Goal: Task Accomplishment & Management: Manage account settings

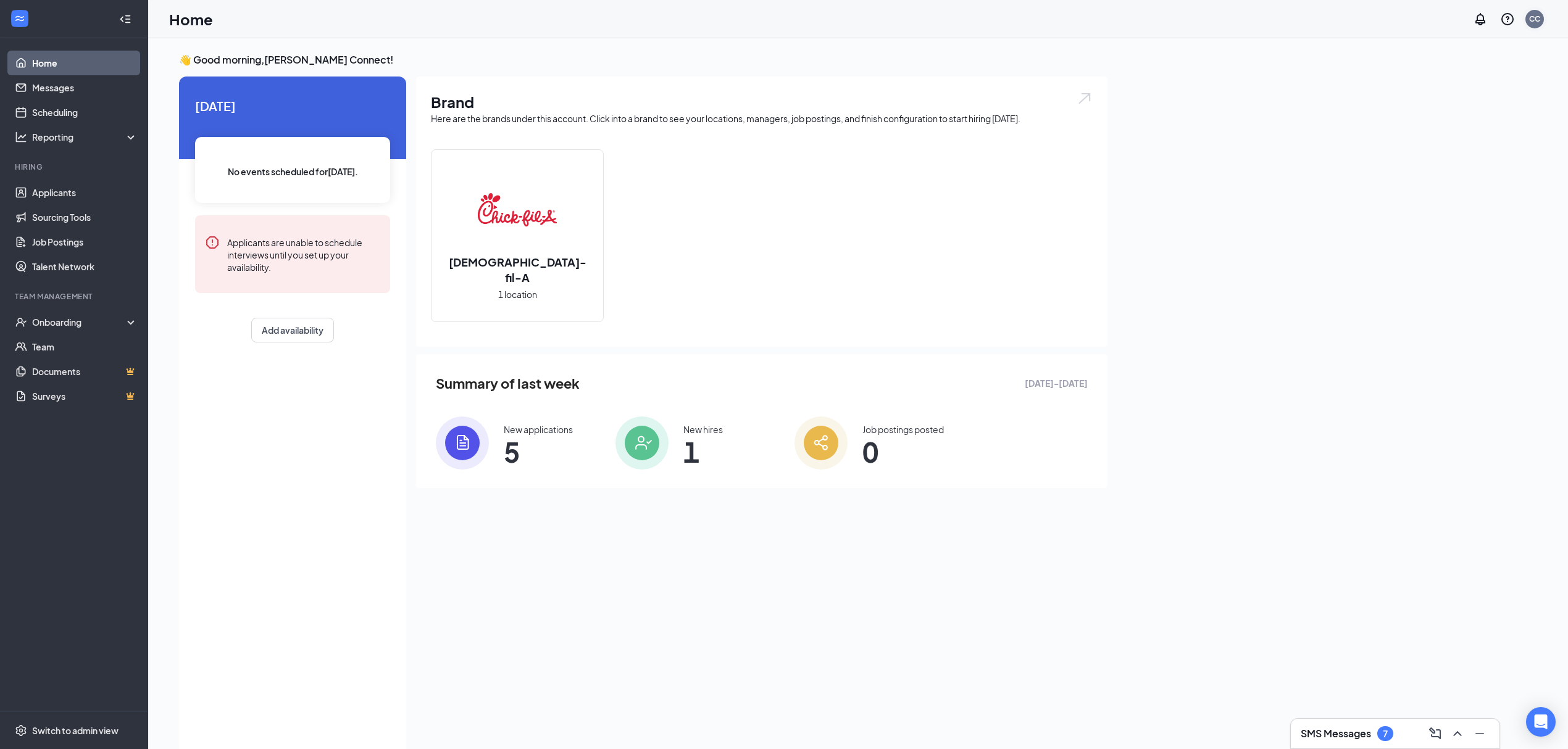
click at [1542, 25] on div "CC" at bounding box center [1535, 19] width 25 height 25
click at [1451, 165] on link "Switch account" at bounding box center [1437, 170] width 62 height 11
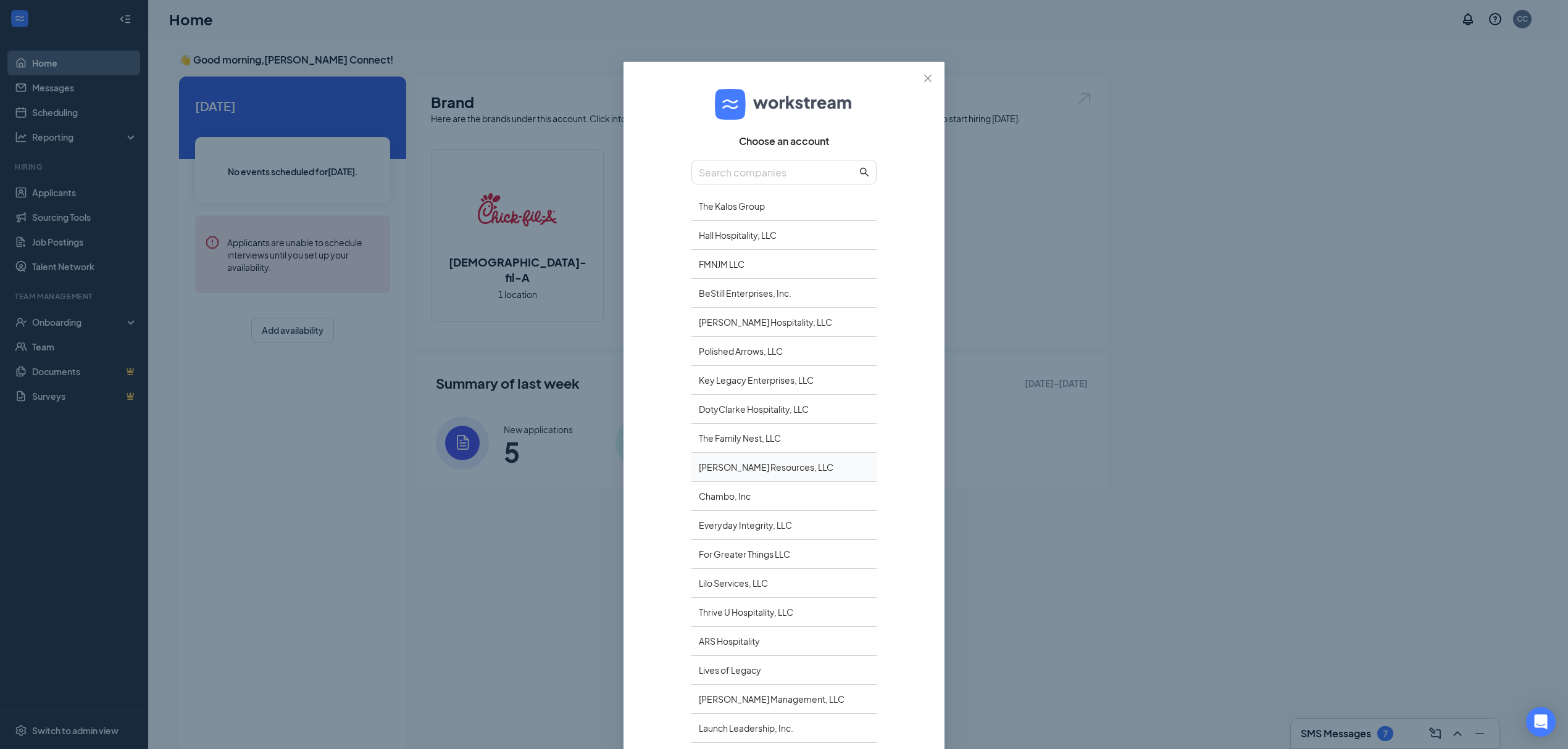
click at [729, 463] on div "[PERSON_NAME] Resources, LLC" at bounding box center [784, 468] width 186 height 29
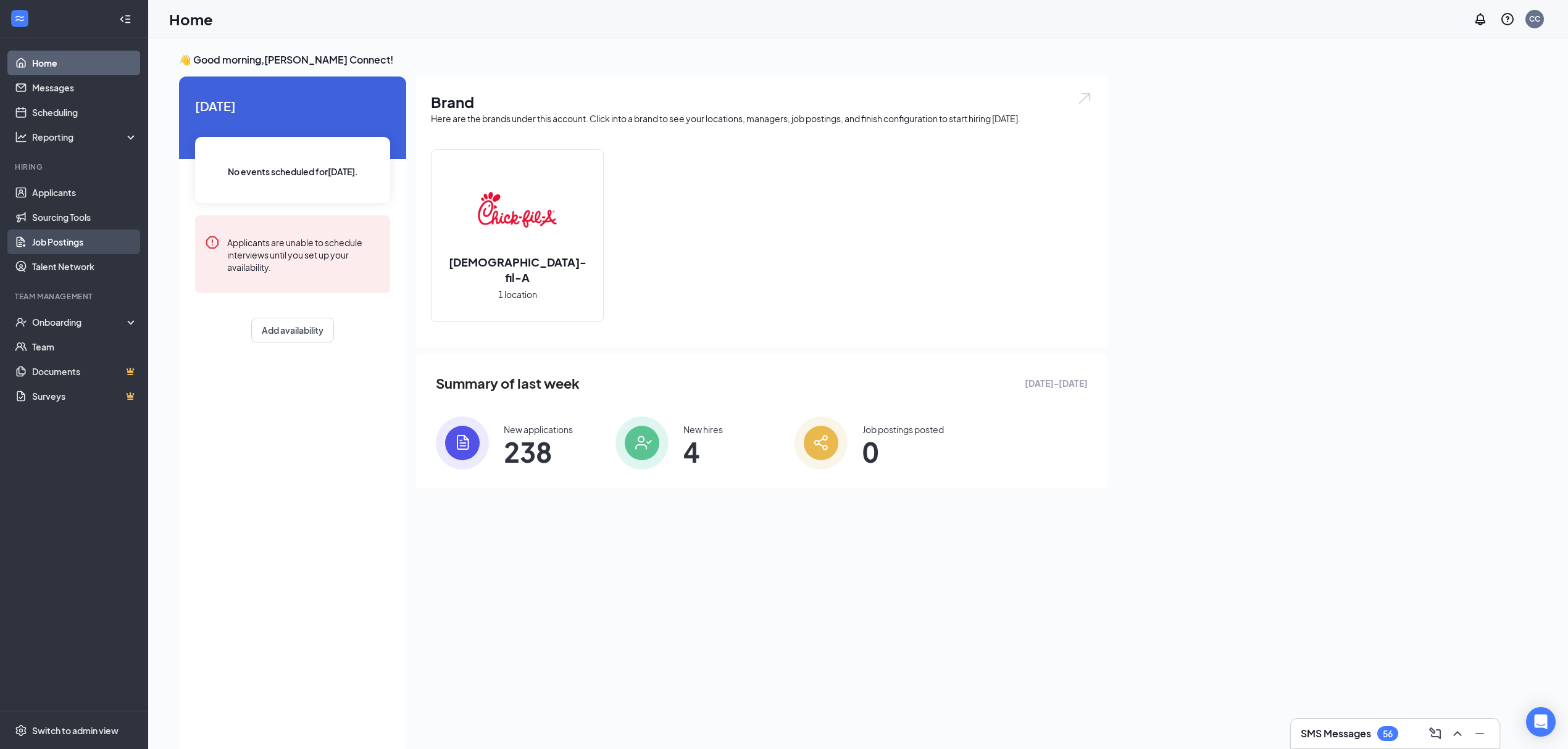
click at [72, 245] on link "Job Postings" at bounding box center [84, 243] width 105 height 25
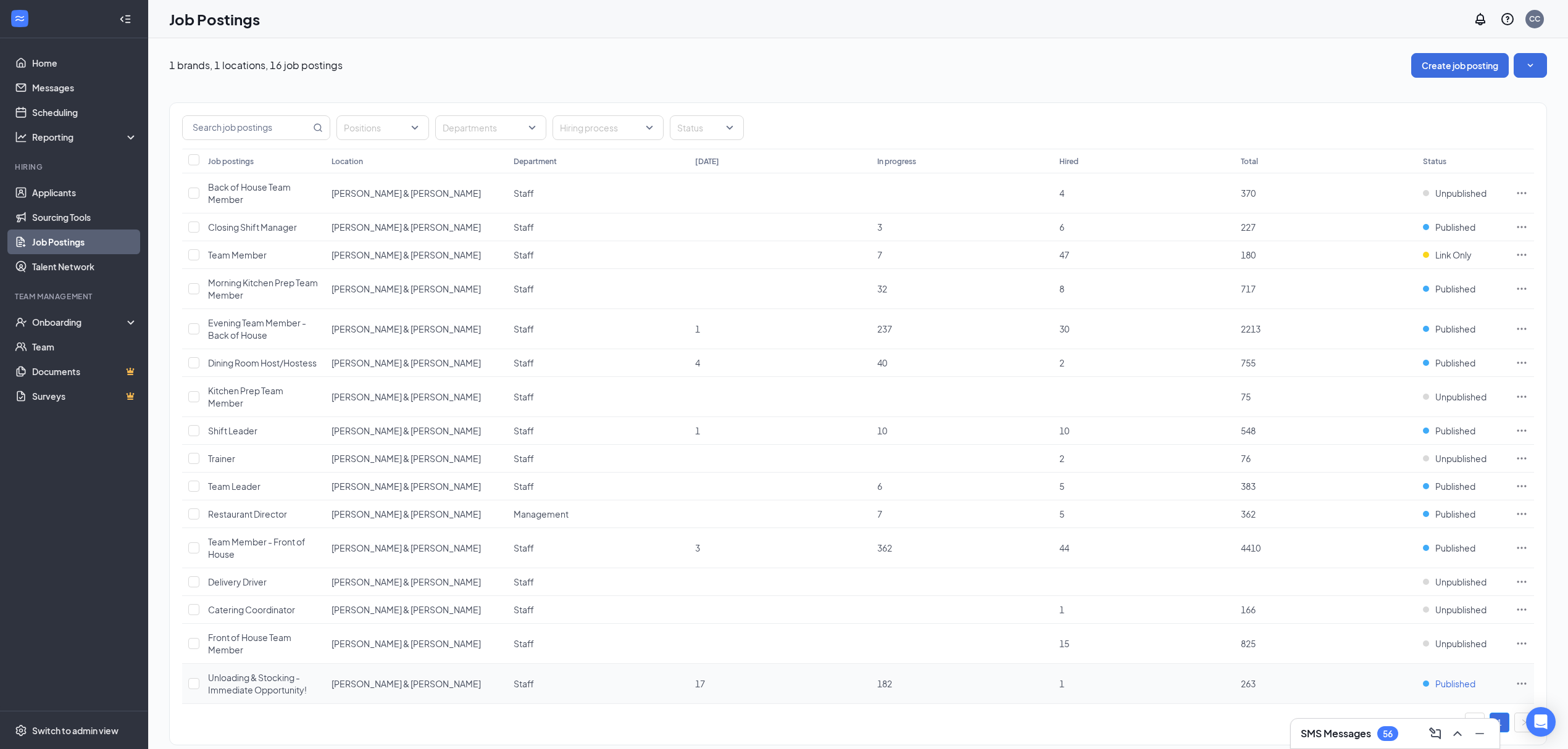
click at [1461, 690] on span "Published" at bounding box center [1456, 683] width 41 height 13
click at [1368, 649] on p "Your position is not available via link, career page, or job boards." at bounding box center [1409, 659] width 165 height 21
